Goal: Register for event/course

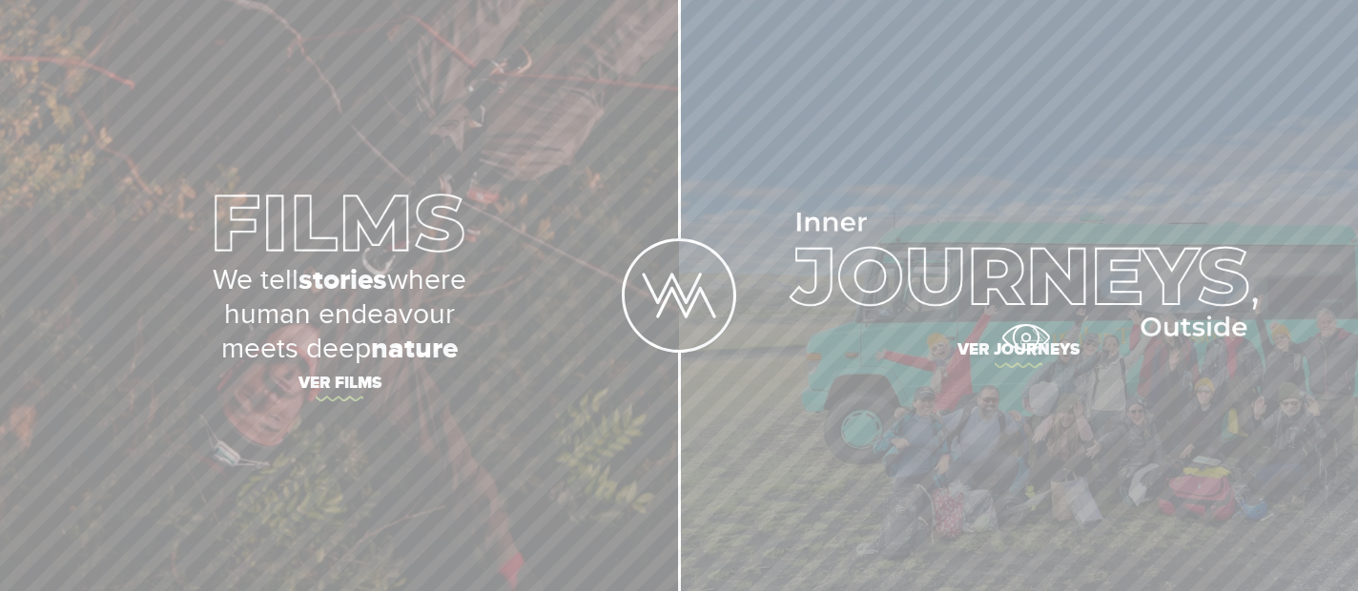
click at [1025, 339] on span "Ver journeys" at bounding box center [1019, 353] width 668 height 40
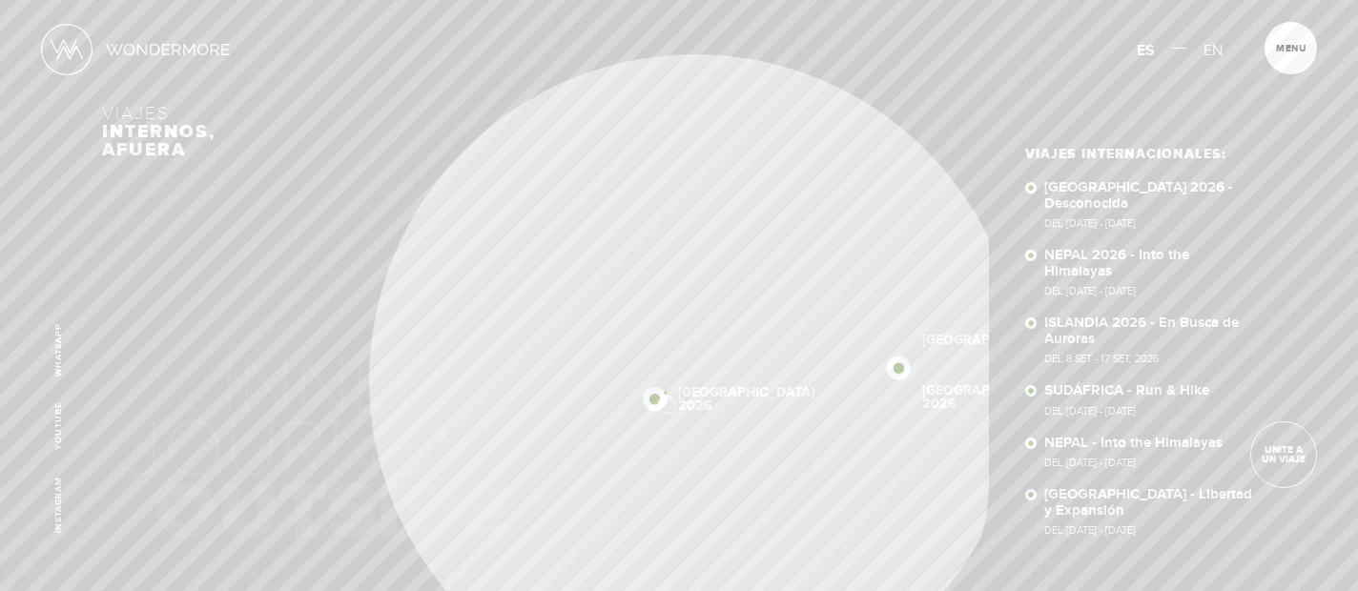
click at [662, 0] on div "Inicio Viajes Internacionales Sobre Wondermore Viajes Pasados Viajes a la Medid…" at bounding box center [679, 0] width 1358 height 0
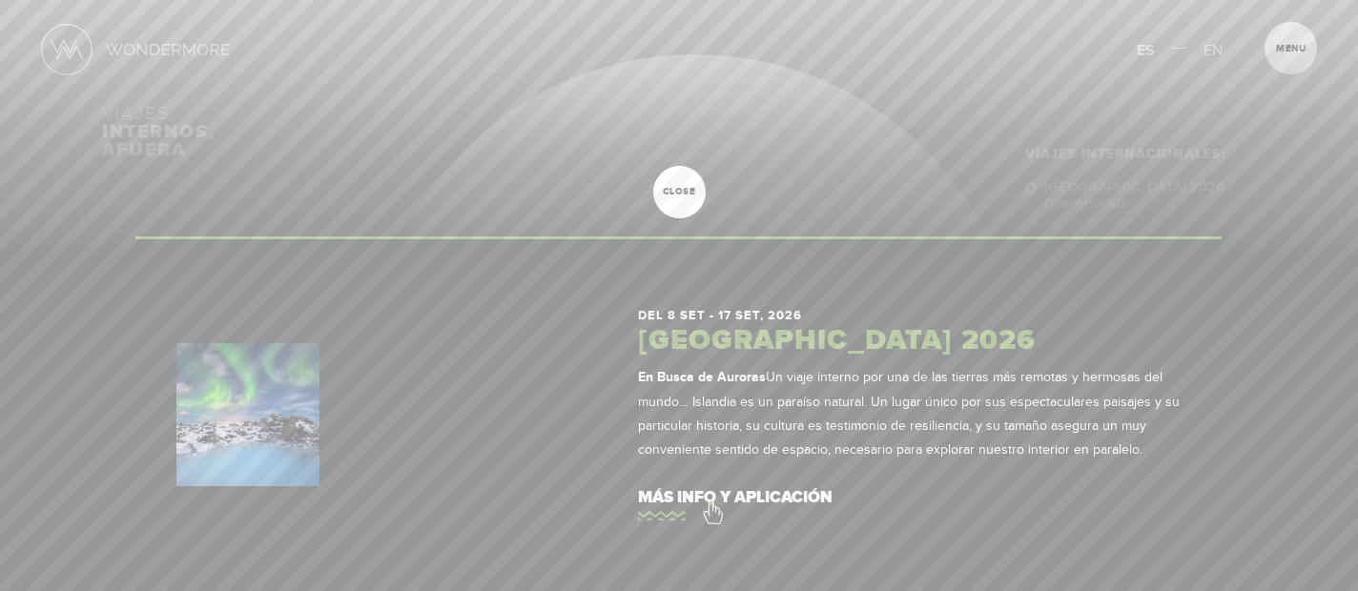
click at [711, 503] on link "más info y aplicación" at bounding box center [910, 498] width 544 height 54
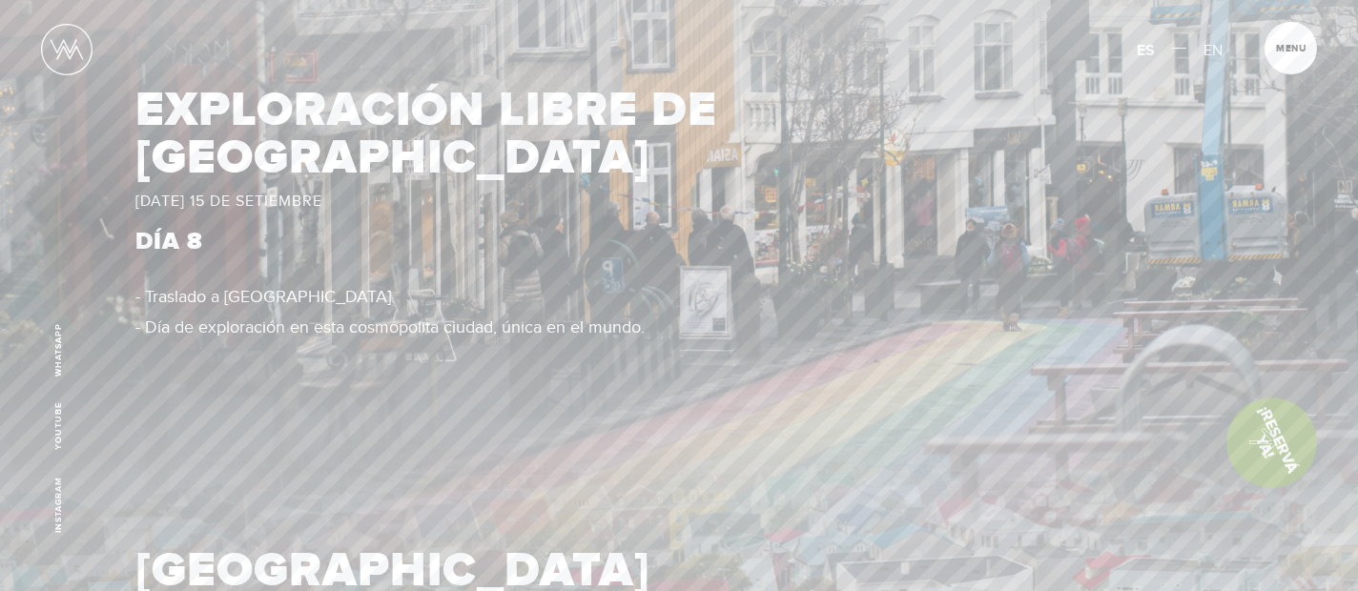
scroll to position [6184, 0]
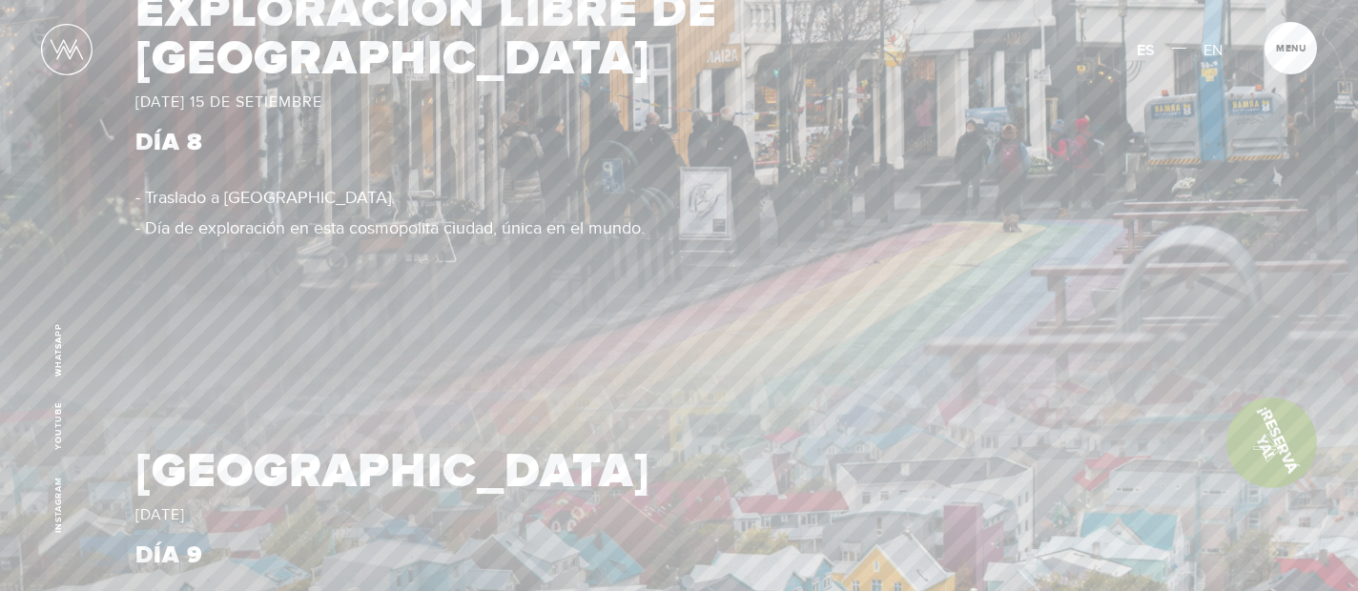
click at [1258, 443] on link "¡Reservá Ya!" at bounding box center [1272, 442] width 120 height 120
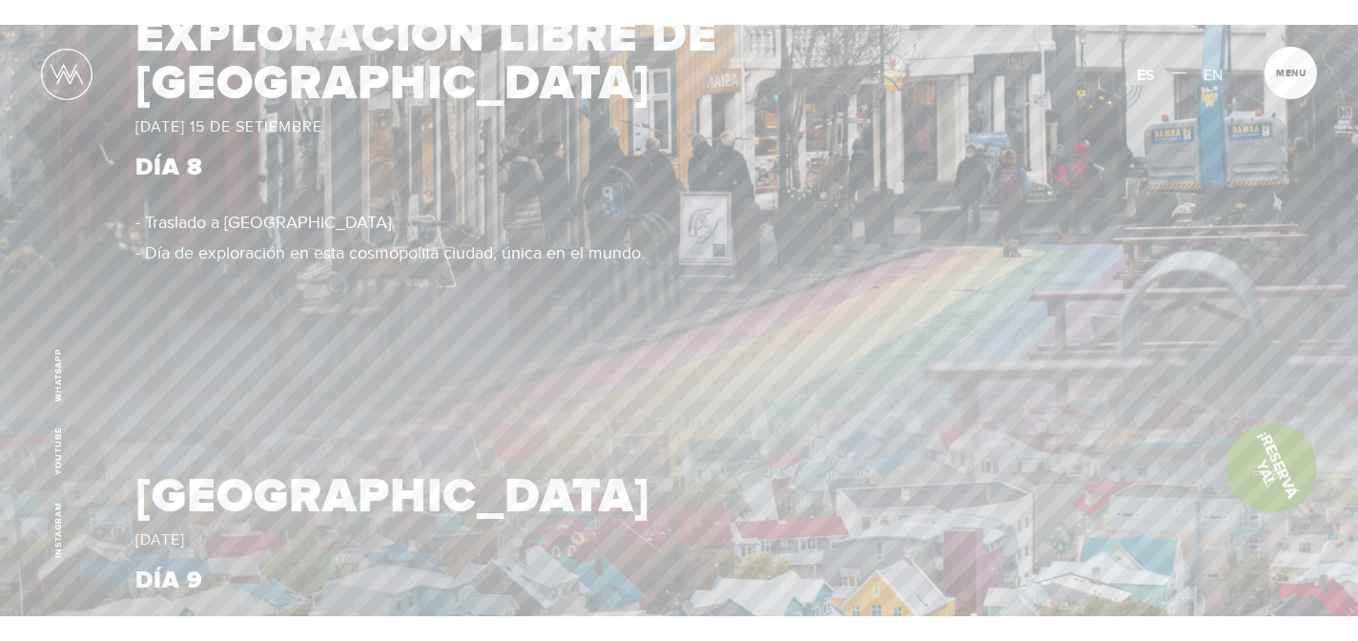
scroll to position [0, 0]
